Goal: Find specific page/section: Find specific page/section

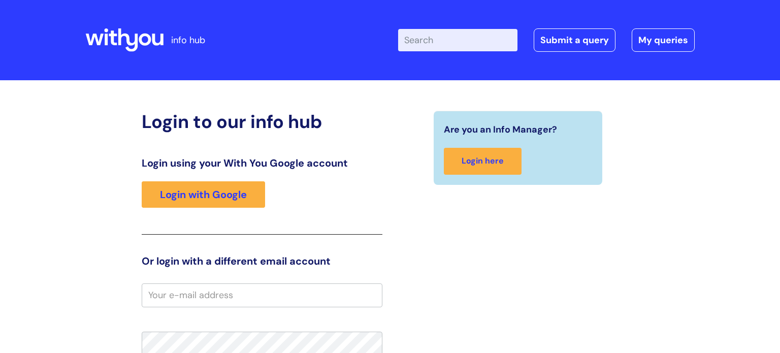
click at [236, 210] on div "Login using your With You Google account Login with Google" at bounding box center [262, 196] width 241 height 78
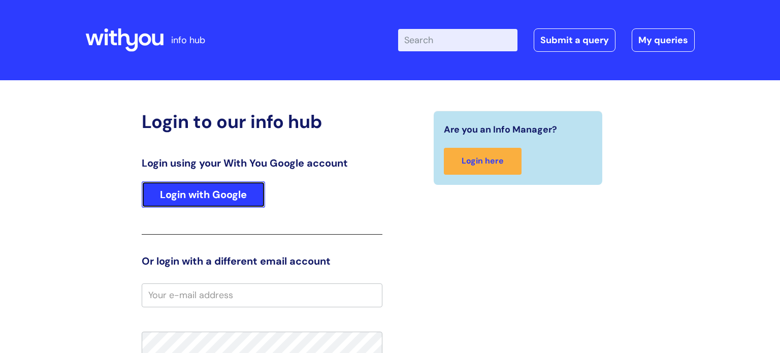
click at [232, 200] on link "Login with Google" at bounding box center [203, 194] width 123 height 26
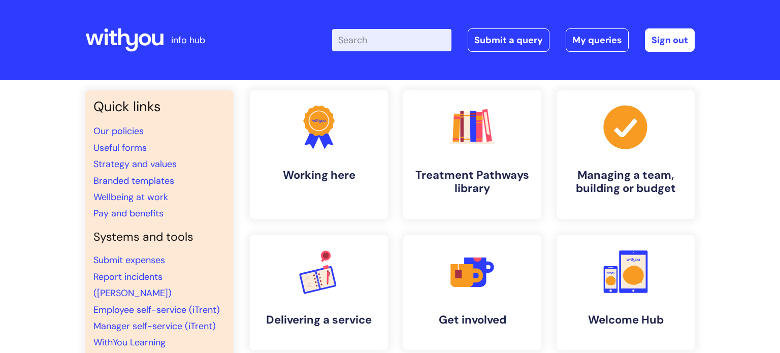
click at [168, 129] on li "Our policies" at bounding box center [159, 131] width 132 height 16
click at [116, 130] on link "Our policies" at bounding box center [118, 131] width 50 height 12
